Goal: Information Seeking & Learning: Learn about a topic

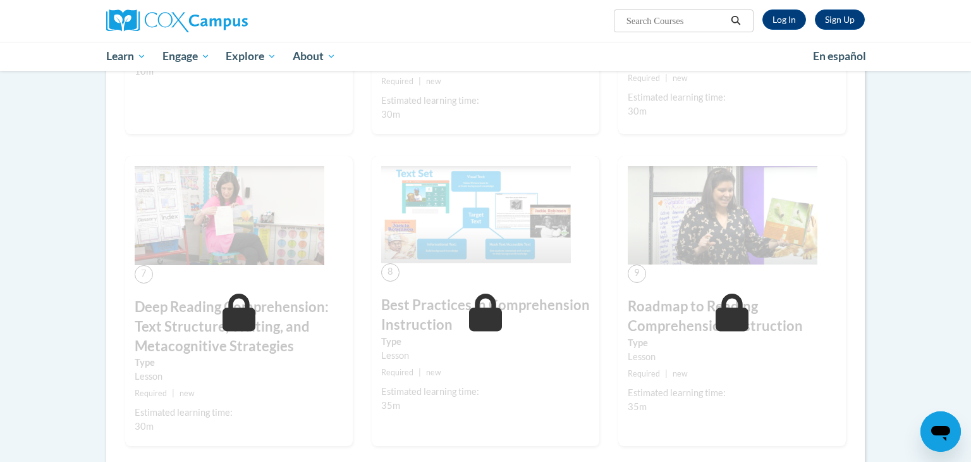
scroll to position [757, 0]
click at [790, 22] on link "Log In" at bounding box center [785, 19] width 44 height 20
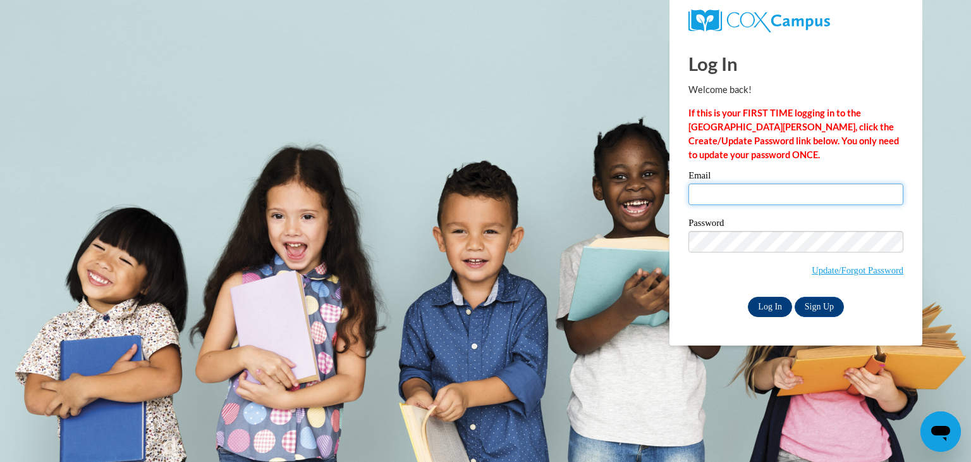
type input "cbuchholz@waupun.k12.wi.us"
click at [769, 307] on input "Log In" at bounding box center [770, 307] width 44 height 20
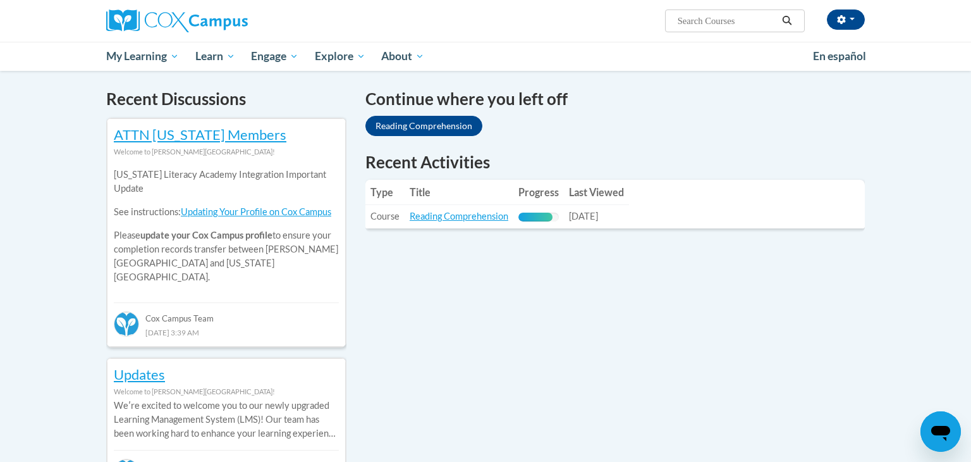
scroll to position [377, 0]
click at [475, 217] on link "Reading Comprehension" at bounding box center [459, 215] width 99 height 11
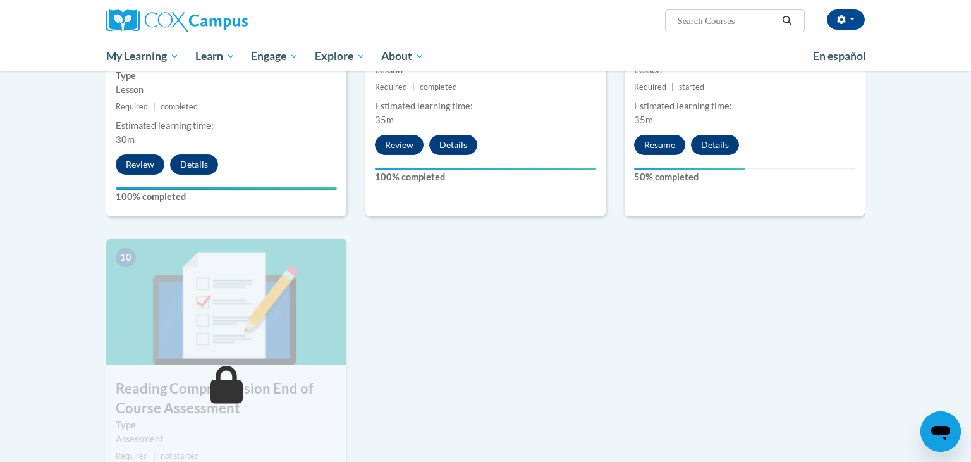
scroll to position [1158, 0]
click at [652, 149] on button "Resume" at bounding box center [659, 145] width 51 height 20
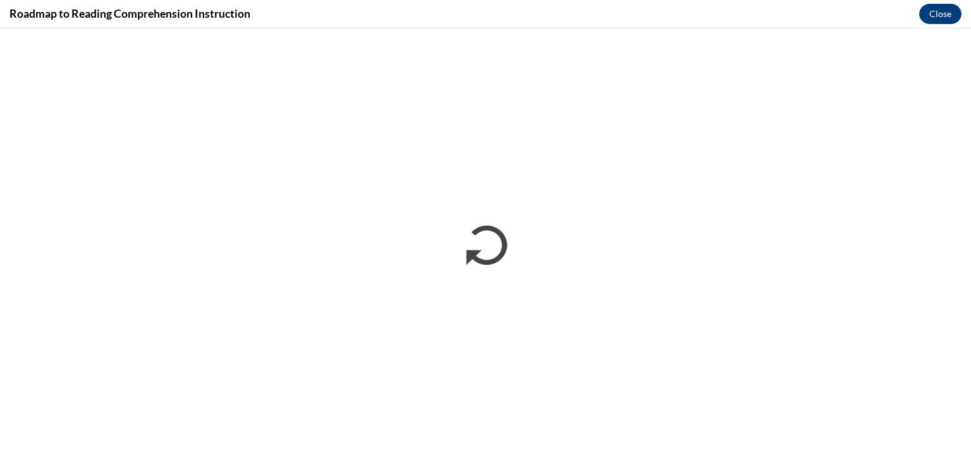
scroll to position [0, 0]
